Goal: Task Accomplishment & Management: Manage account settings

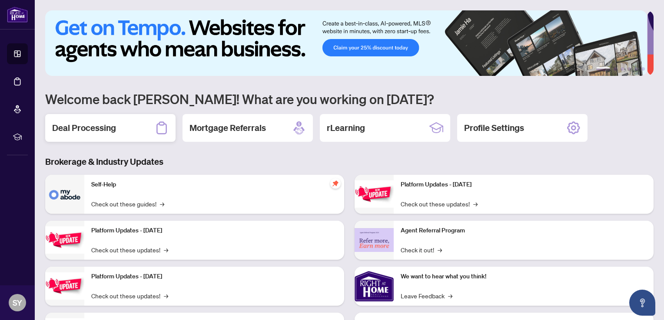
click at [118, 131] on div "Deal Processing" at bounding box center [110, 128] width 130 height 28
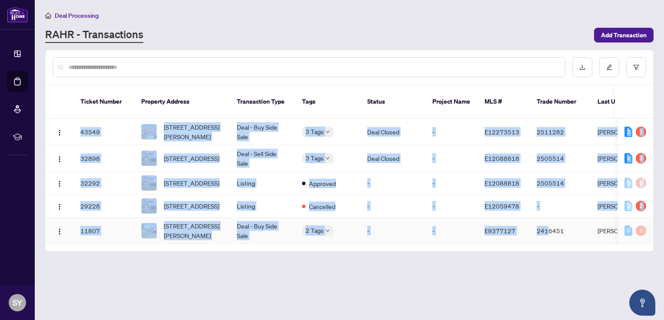
drag, startPoint x: 469, startPoint y: 243, endPoint x: 546, endPoint y: 235, distance: 77.3
click at [546, 235] on div "Ticket Number Property Address Transaction Type Tags Status Project Name MLS # …" at bounding box center [349, 168] width 607 height 166
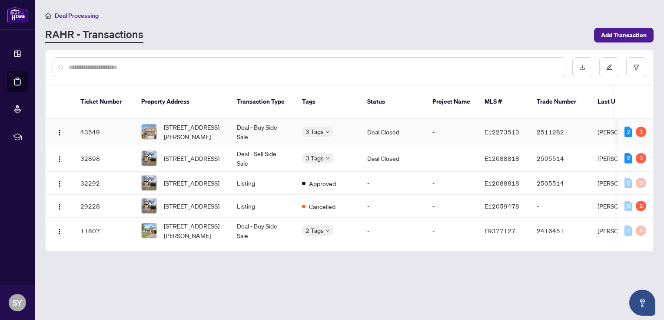
click at [121, 122] on td "43549" at bounding box center [103, 132] width 61 height 26
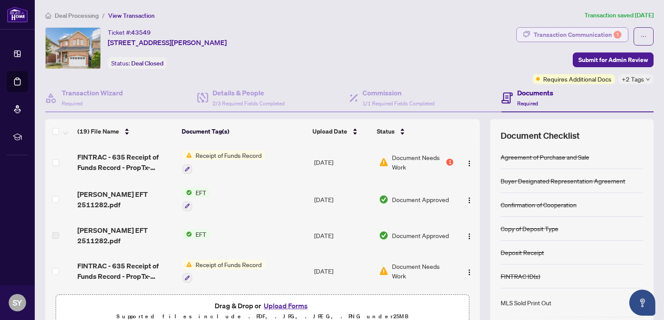
click at [588, 34] on div "Transaction Communication 1" at bounding box center [577, 35] width 88 height 14
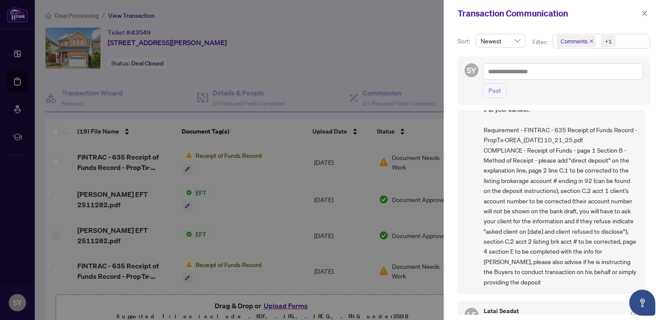
scroll to position [62, 0]
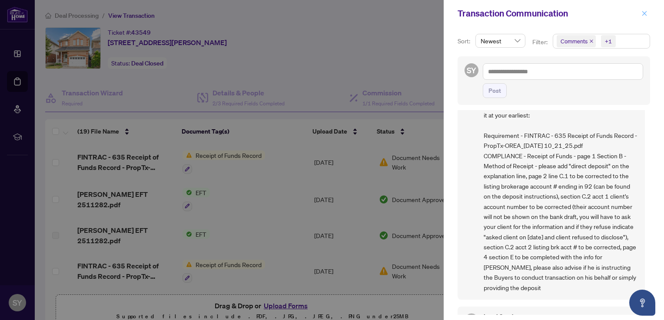
click at [644, 15] on icon "close" at bounding box center [644, 13] width 6 height 6
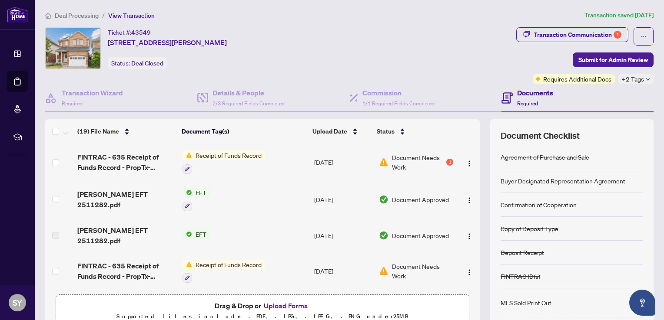
click at [287, 304] on button "Upload Forms" at bounding box center [285, 305] width 49 height 11
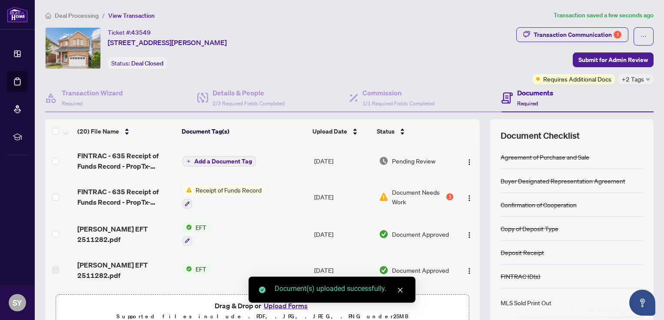
click at [125, 160] on span "FINTRAC - 635 Receipt of Funds Record - PropTx-OREA_[DATE] 13_54_56.pdf" at bounding box center [126, 161] width 98 height 21
